Goal: Communication & Community: Answer question/provide support

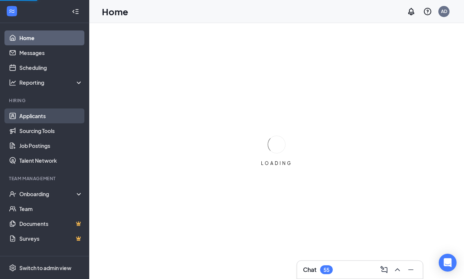
click at [38, 119] on link "Applicants" at bounding box center [51, 115] width 64 height 15
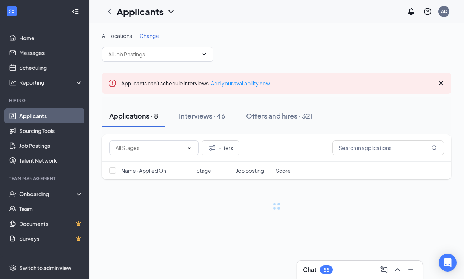
click at [150, 36] on span "Change" at bounding box center [149, 35] width 20 height 7
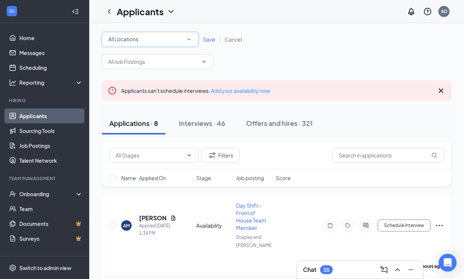
click at [150, 36] on div "All Locations" at bounding box center [150, 39] width 84 height 9
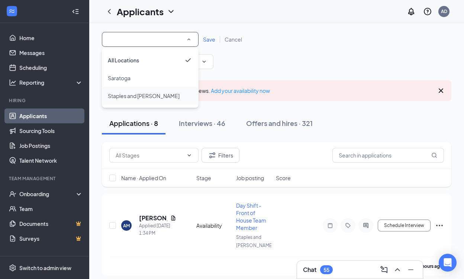
click at [147, 100] on span "Staples and [PERSON_NAME]" at bounding box center [144, 95] width 72 height 9
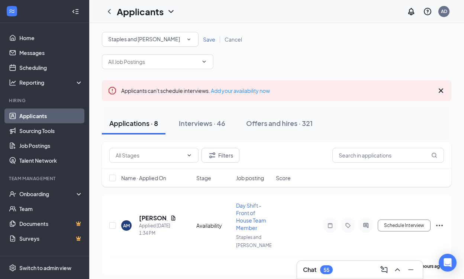
click at [206, 36] on span "Save" at bounding box center [209, 39] width 12 height 7
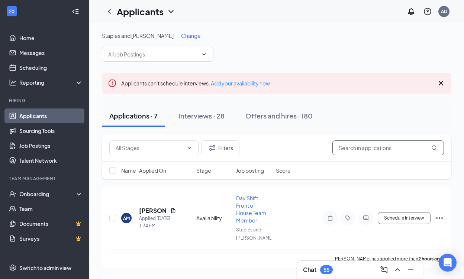
click at [374, 147] on input "text" at bounding box center [387, 147] width 111 height 15
click at [272, 108] on button "Offers and hires · 180" at bounding box center [279, 116] width 82 height 22
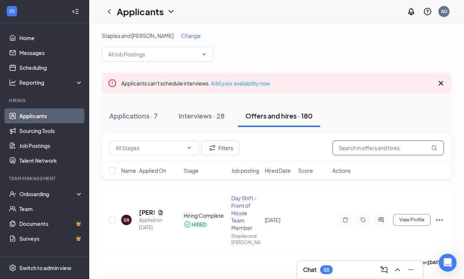
click at [377, 148] on input "text" at bounding box center [387, 147] width 111 height 15
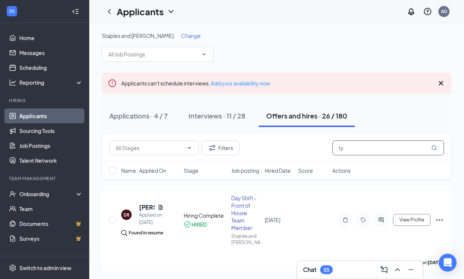
type input "t"
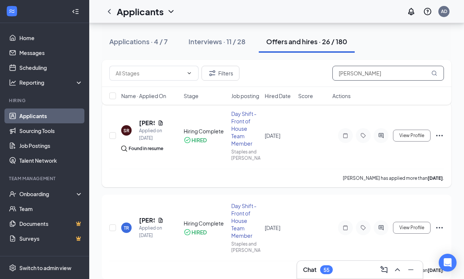
scroll to position [88, 0]
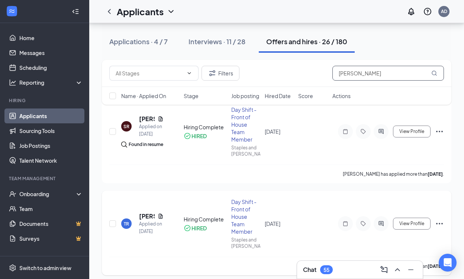
type input "[PERSON_NAME]"
click at [382, 226] on icon "ActiveChat" at bounding box center [380, 224] width 9 height 6
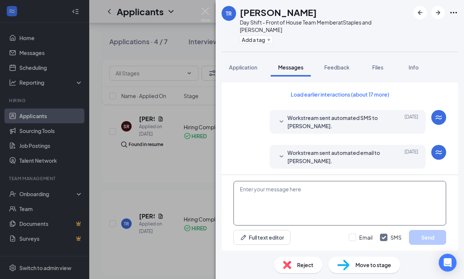
paste textarea "Hi [Insert new hire name]! I wanted to let you know that your uniform came in a…"
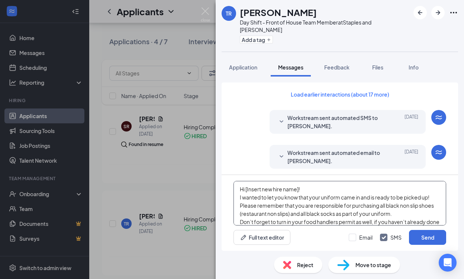
click at [298, 189] on textarea "Hi [Insert new hire name]! I wanted to let you know that your uniform came in a…" at bounding box center [339, 203] width 213 height 45
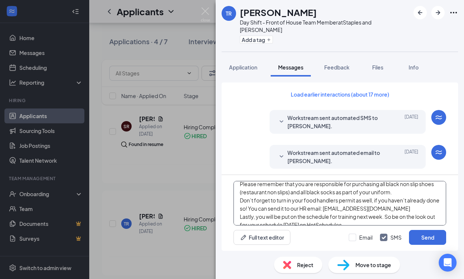
scroll to position [23, 0]
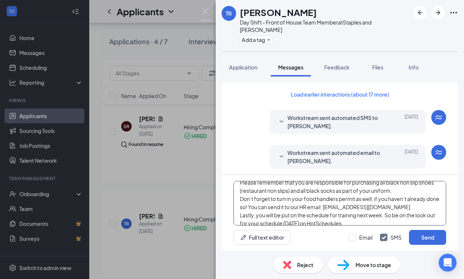
drag, startPoint x: 410, startPoint y: 208, endPoint x: 239, endPoint y: 197, distance: 170.8
click at [239, 197] on textarea "Hi [PERSON_NAME]! I wanted to let you know that your uniform came in and is rea…" at bounding box center [339, 203] width 213 height 45
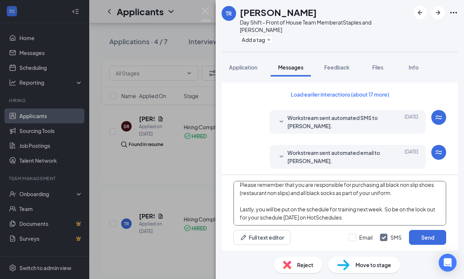
scroll to position [29, 0]
click at [238, 202] on textarea "Hi [PERSON_NAME]! I wanted to let you know that your uniform came in and is rea…" at bounding box center [339, 203] width 213 height 45
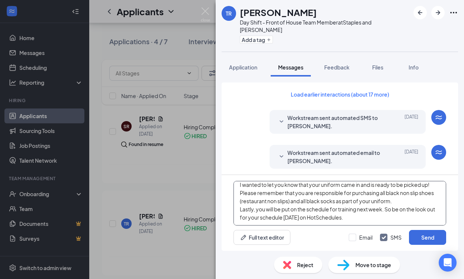
scroll to position [21, 0]
drag, startPoint x: 306, startPoint y: 209, endPoint x: 283, endPoint y: 211, distance: 23.5
click at [283, 211] on textarea "Hi [PERSON_NAME]! I wanted to let you know that your uniform came in and is rea…" at bounding box center [339, 203] width 213 height 45
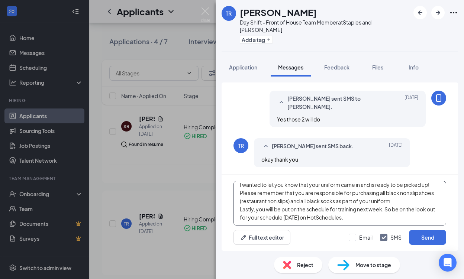
scroll to position [750, 0]
click at [353, 209] on textarea "Hi [PERSON_NAME]! I wanted to let you know that your uniform came in and is rea…" at bounding box center [339, 203] width 213 height 45
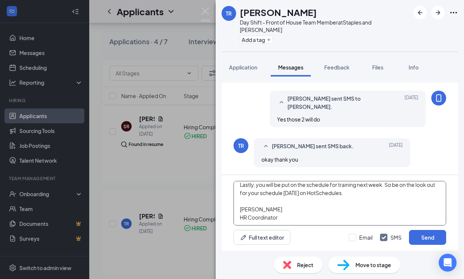
scroll to position [41, 0]
type textarea "Hi [PERSON_NAME]! I wanted to let you know that your uniform came in and is rea…"
click at [356, 238] on div at bounding box center [351, 237] width 7 height 7
click at [356, 238] on input "Email" at bounding box center [360, 237] width 24 height 7
checkbox input "true"
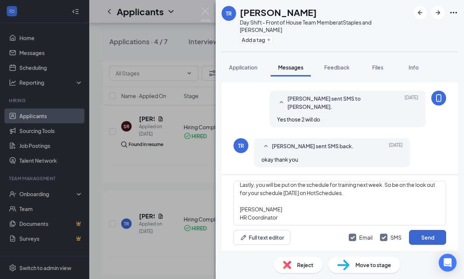
click at [425, 237] on button "Send" at bounding box center [427, 237] width 37 height 15
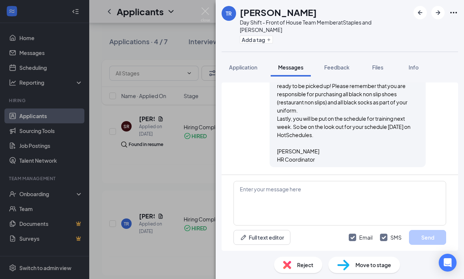
scroll to position [1025, 0]
click at [261, 201] on textarea at bounding box center [339, 203] width 213 height 45
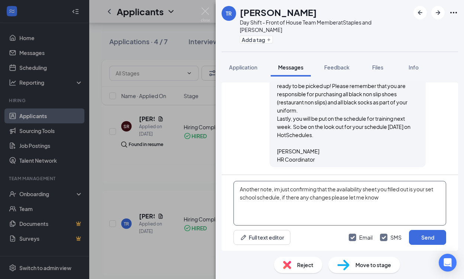
click at [299, 198] on textarea "Another note, im just confirming that the availability sheet you filled out is …" at bounding box center [339, 203] width 213 height 45
click at [392, 197] on textarea "Another note, im just confirming that the availability sheet you filled out is …" at bounding box center [339, 203] width 213 height 45
drag, startPoint x: 302, startPoint y: 205, endPoint x: 236, endPoint y: 184, distance: 69.9
click at [236, 184] on textarea "Another note, im just confirming that the availability sheet you filled out is …" at bounding box center [339, 203] width 213 height 45
click at [308, 210] on textarea "Another note, im just confirming that the availability sheet you filled out is …" at bounding box center [339, 203] width 213 height 45
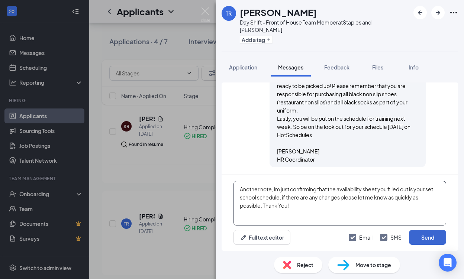
type textarea "Another note, im just confirming that the availability sheet you filled out is …"
click at [426, 237] on button "Send" at bounding box center [427, 237] width 37 height 15
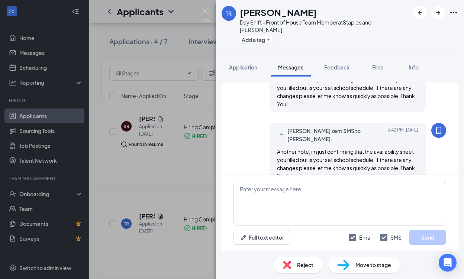
scroll to position [1170, 0]
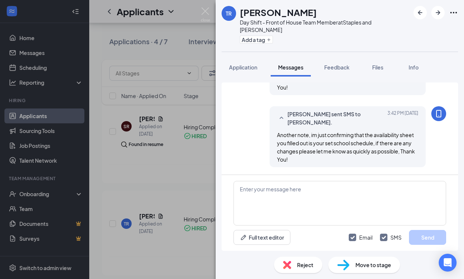
click at [182, 115] on div "TR [PERSON_NAME] Day Shift - Front of House Team Member at Staples and [PERSON_…" at bounding box center [232, 139] width 464 height 279
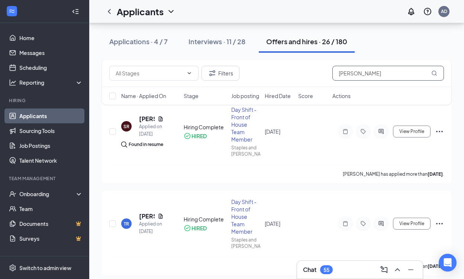
click at [360, 77] on input "[PERSON_NAME]" at bounding box center [387, 73] width 111 height 15
type input "T"
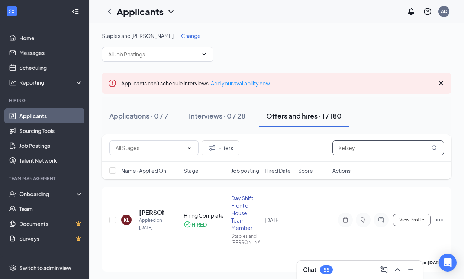
type input "[PERSON_NAME]"
drag, startPoint x: 360, startPoint y: 77, endPoint x: 160, endPoint y: 201, distance: 235.3
click at [160, 201] on div "[PERSON_NAME] Applied on [DATE] Hiring Complete HIRED Day Shift - Front of Hous…" at bounding box center [276, 223] width 334 height 59
click at [380, 223] on icon "ActiveChat" at bounding box center [380, 220] width 9 height 6
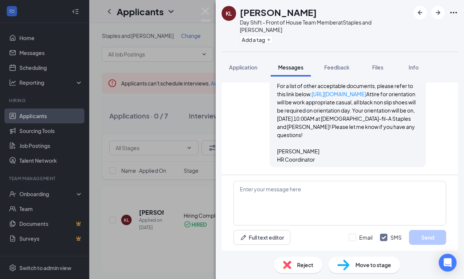
scroll to position [542, 0]
paste textarea "Hi [Insert new hire name]! I wanted to let you know that your uniform came in a…"
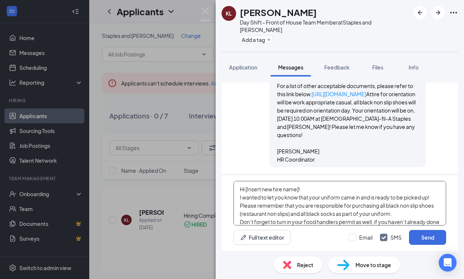
click at [299, 190] on textarea "Hi [Insert new hire name]! I wanted to let you know that your uniform came in a…" at bounding box center [339, 203] width 213 height 45
click at [397, 216] on textarea "Hi [PERSON_NAME]! I wanted to let you know that your uniform came in and is rea…" at bounding box center [339, 203] width 213 height 45
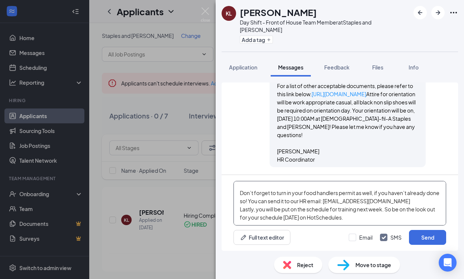
scroll to position [45, 0]
click at [408, 194] on textarea "Hi [PERSON_NAME]! I wanted to let you know that your uniform came in and is rea…" at bounding box center [339, 203] width 213 height 45
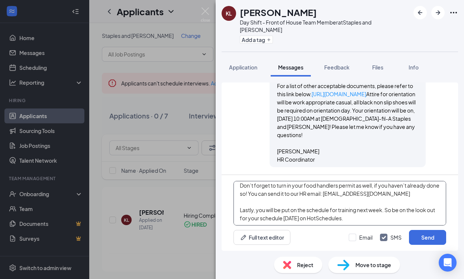
scroll to position [52, 0]
click at [360, 211] on textarea "Hi [PERSON_NAME]! I wanted to let you know that your uniform came in and is rea…" at bounding box center [339, 203] width 213 height 45
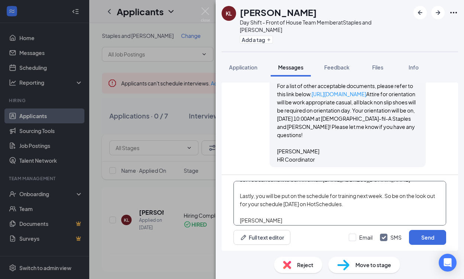
scroll to position [58, 0]
click at [307, 205] on textarea "Hi [PERSON_NAME]! I wanted to let you know that your uniform came in and is rea…" at bounding box center [339, 203] width 213 height 45
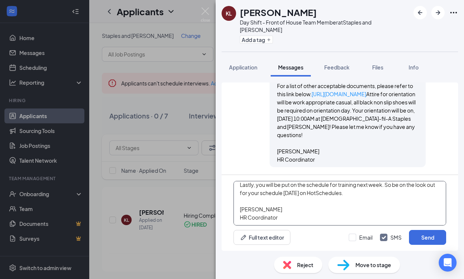
scroll to position [78, 0]
type textarea "Hi [PERSON_NAME]! I wanted to let you know that your uniform came in and is rea…"
click at [352, 239] on div at bounding box center [351, 237] width 7 height 7
click at [352, 239] on input "Email" at bounding box center [360, 237] width 24 height 7
checkbox input "true"
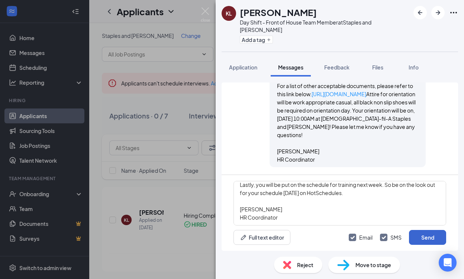
click at [423, 237] on button "Send" at bounding box center [427, 237] width 37 height 15
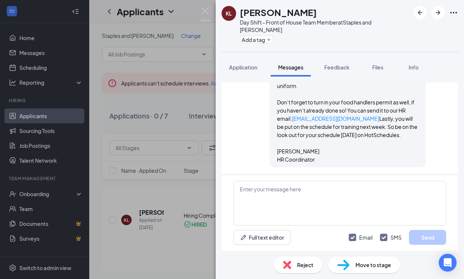
scroll to position [899, 0]
click at [183, 70] on div "[PERSON_NAME] Day Shift - Front of House Team Member at Staples and [PERSON_NAM…" at bounding box center [232, 139] width 464 height 279
